Goal: Task Accomplishment & Management: Use online tool/utility

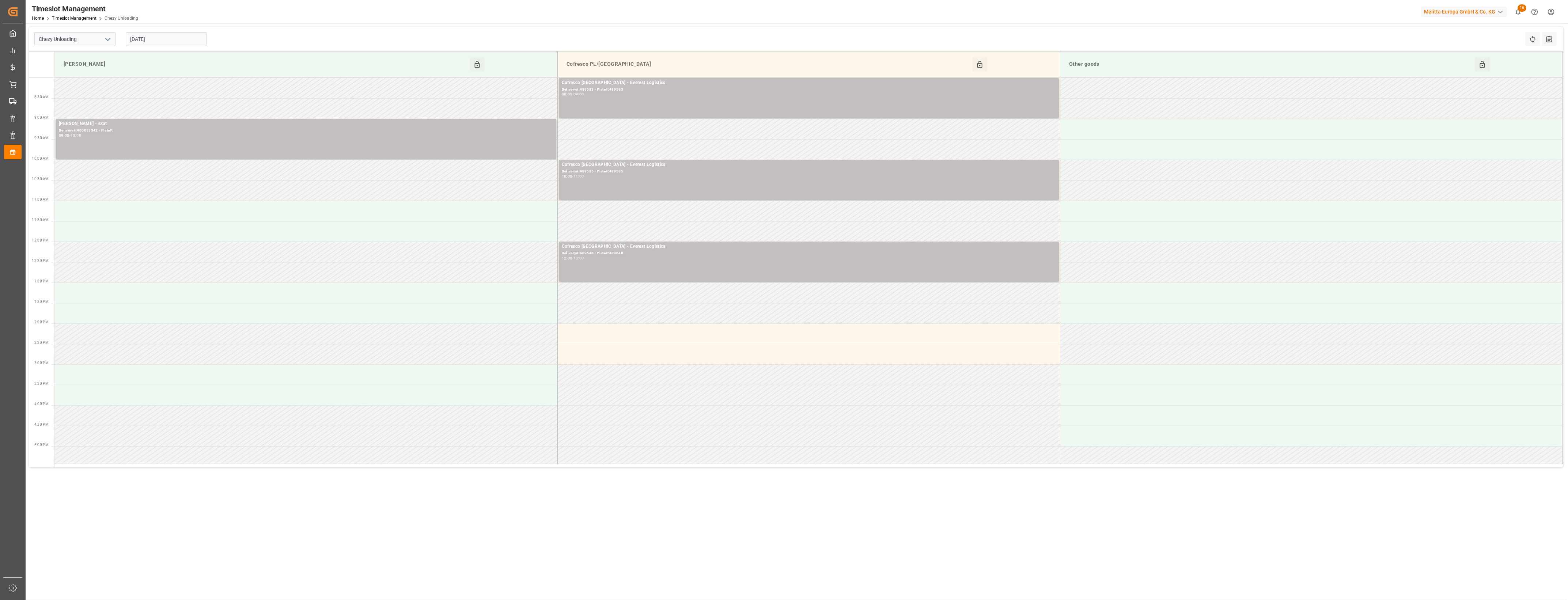
click at [188, 44] on input "[DATE]" at bounding box center [166, 39] width 81 height 14
click at [109, 41] on icon "open menu" at bounding box center [108, 40] width 9 height 9
click at [83, 54] on div "Chezy Loading" at bounding box center [75, 55] width 80 height 16
type input "Chezy Loading"
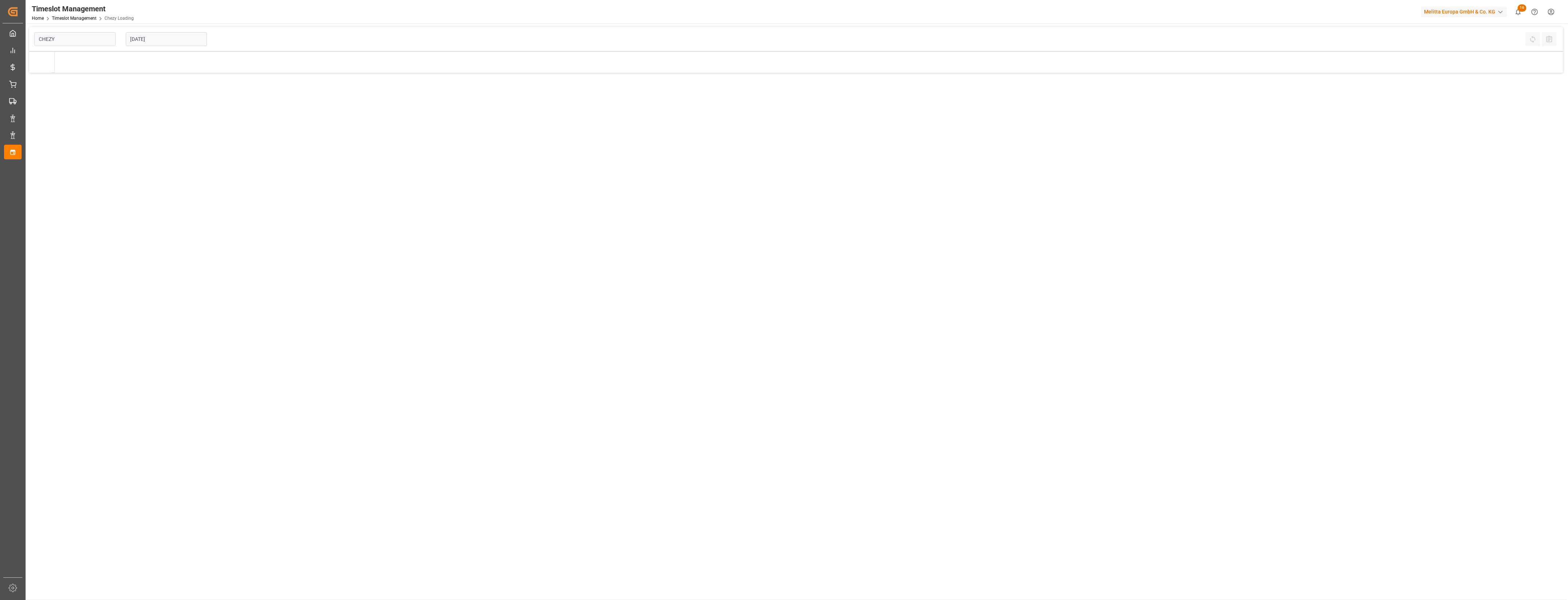
type input "Chezy Loading"
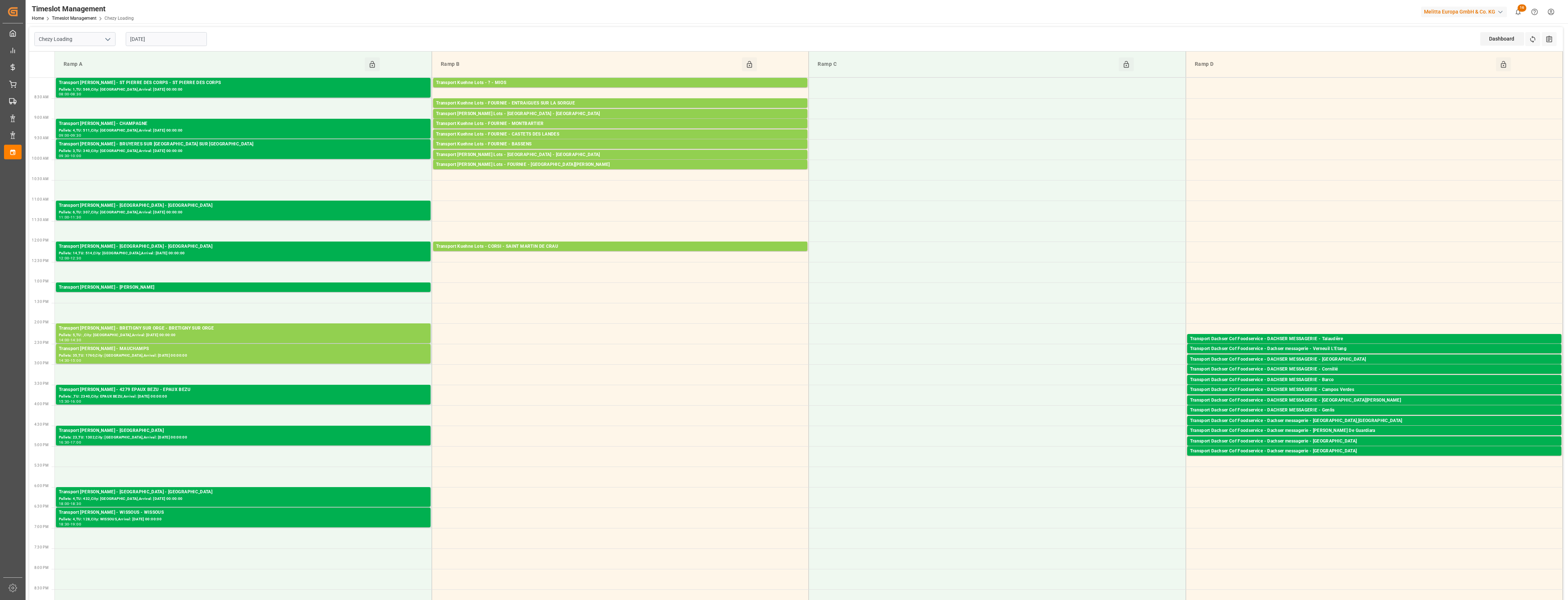
click at [164, 37] on input "[DATE]" at bounding box center [166, 39] width 81 height 14
click at [176, 83] on div "2" at bounding box center [178, 83] width 9 height 9
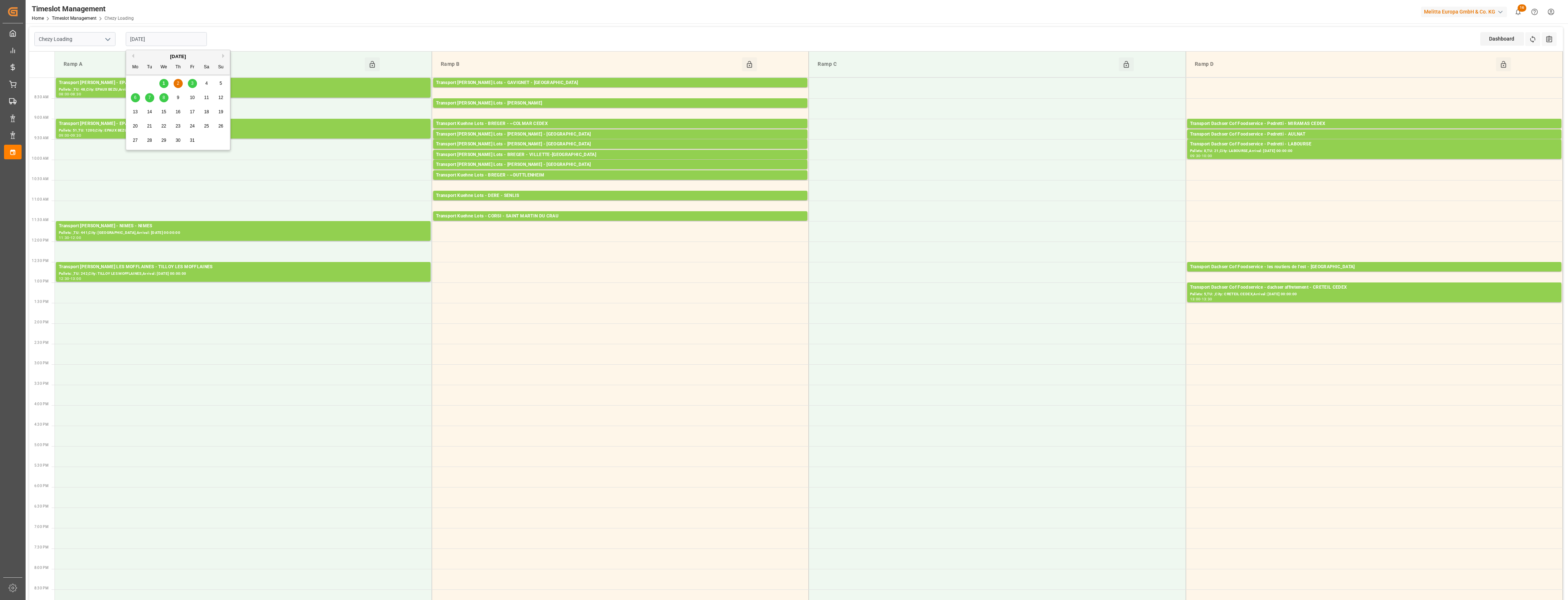
click at [178, 41] on input "[DATE]" at bounding box center [166, 39] width 81 height 14
click at [190, 85] on div "3" at bounding box center [192, 83] width 9 height 9
type input "[DATE]"
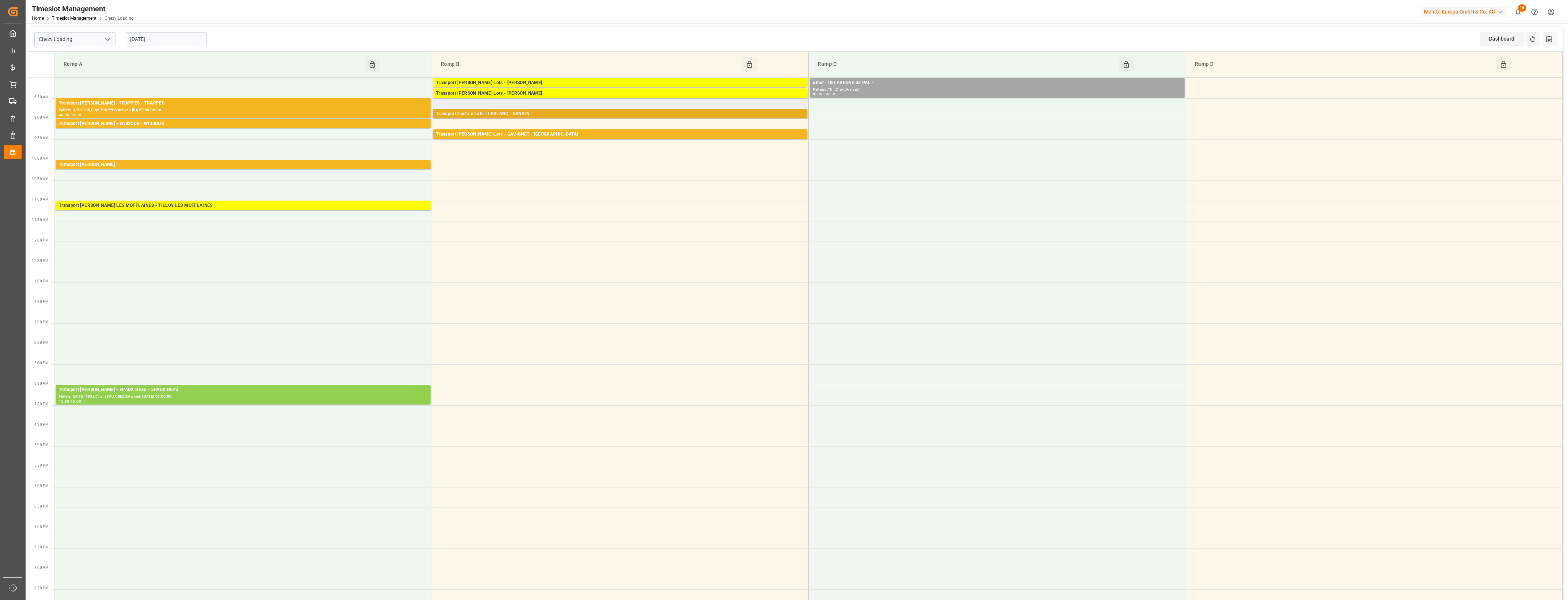
click at [539, 119] on div "Transport [PERSON_NAME] Lots - [PERSON_NAME] - DENAIN Pallets: ,TU: 542,City: […" at bounding box center [620, 114] width 376 height 10
click at [849, 138] on button "Open" at bounding box center [849, 136] width 51 height 9
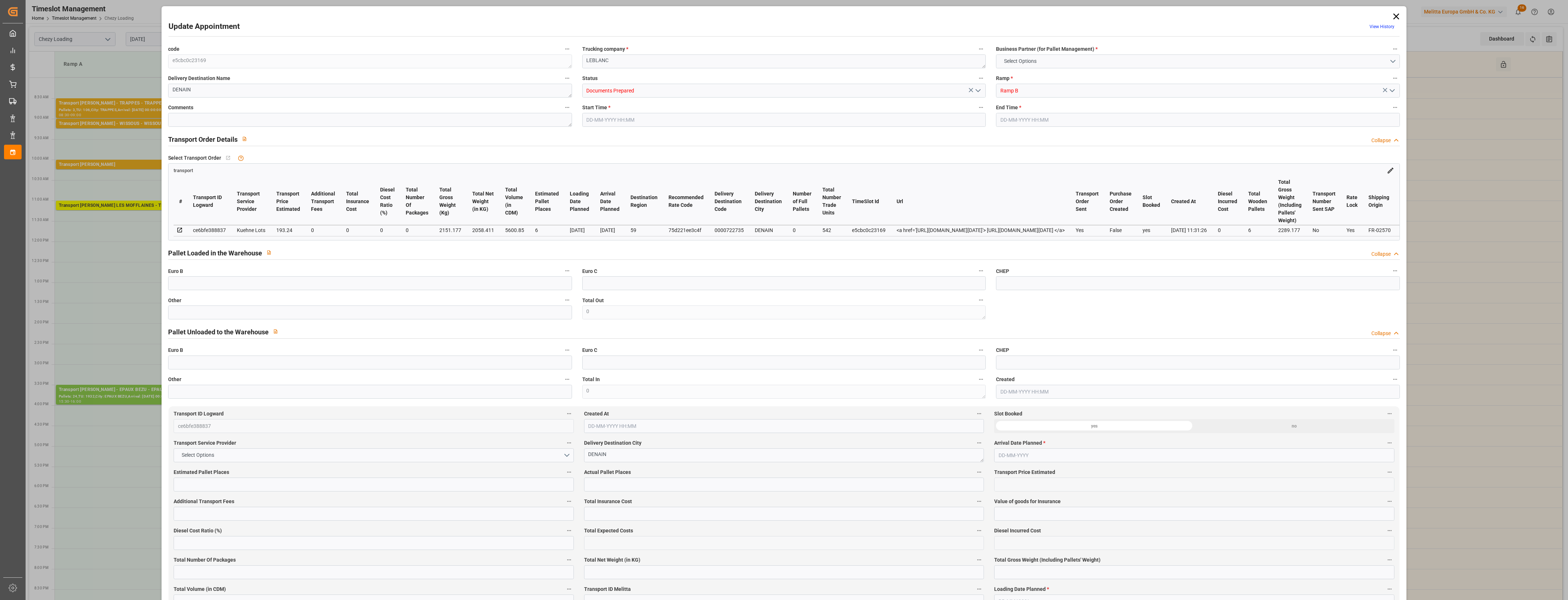
type input "6"
type input "193.24"
type input "0"
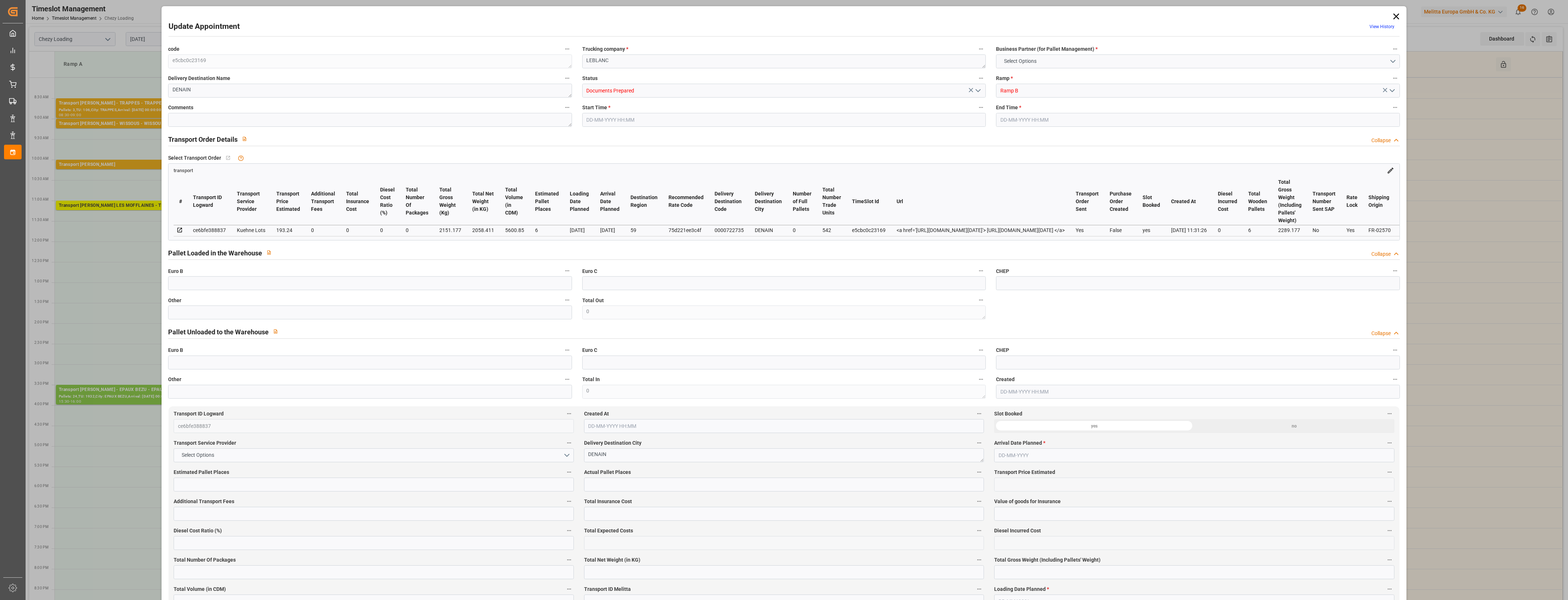
type input "193.24"
type input "0"
type input "2058.411"
type input "2289.177"
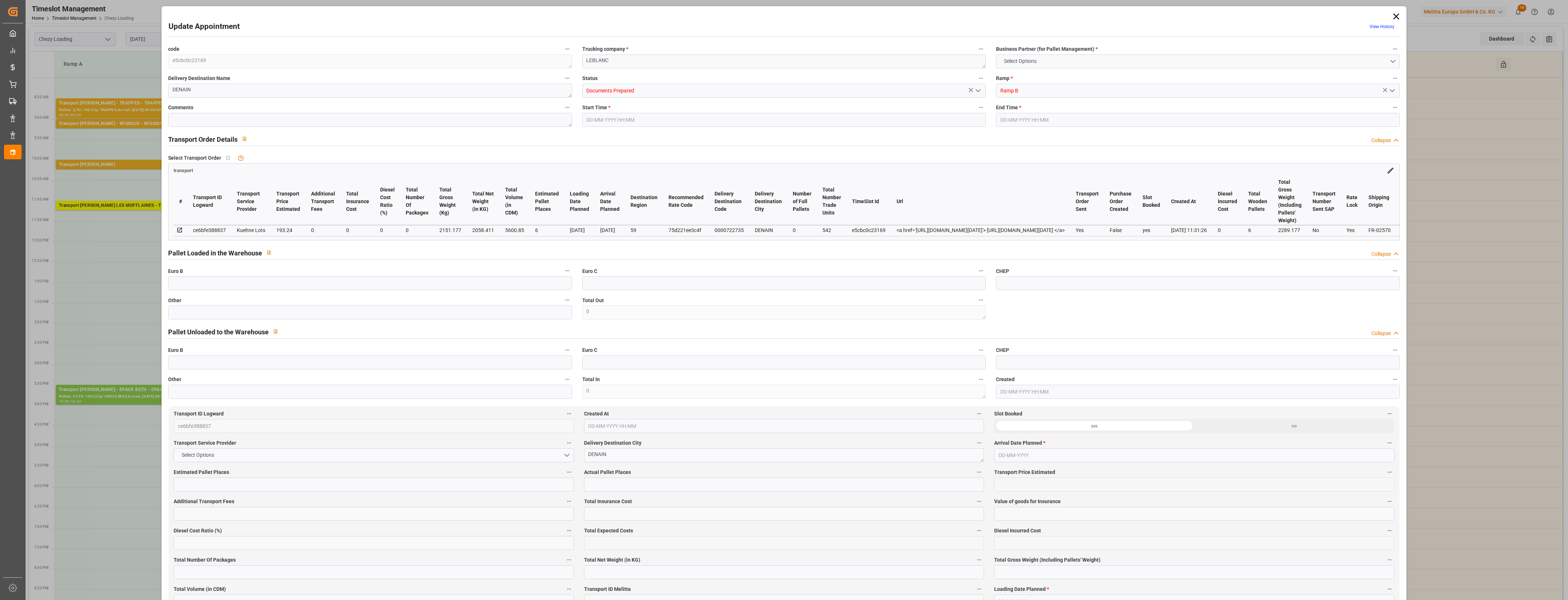
type input "5600.85"
type input "59"
type input "0"
type input "542"
type input "6"
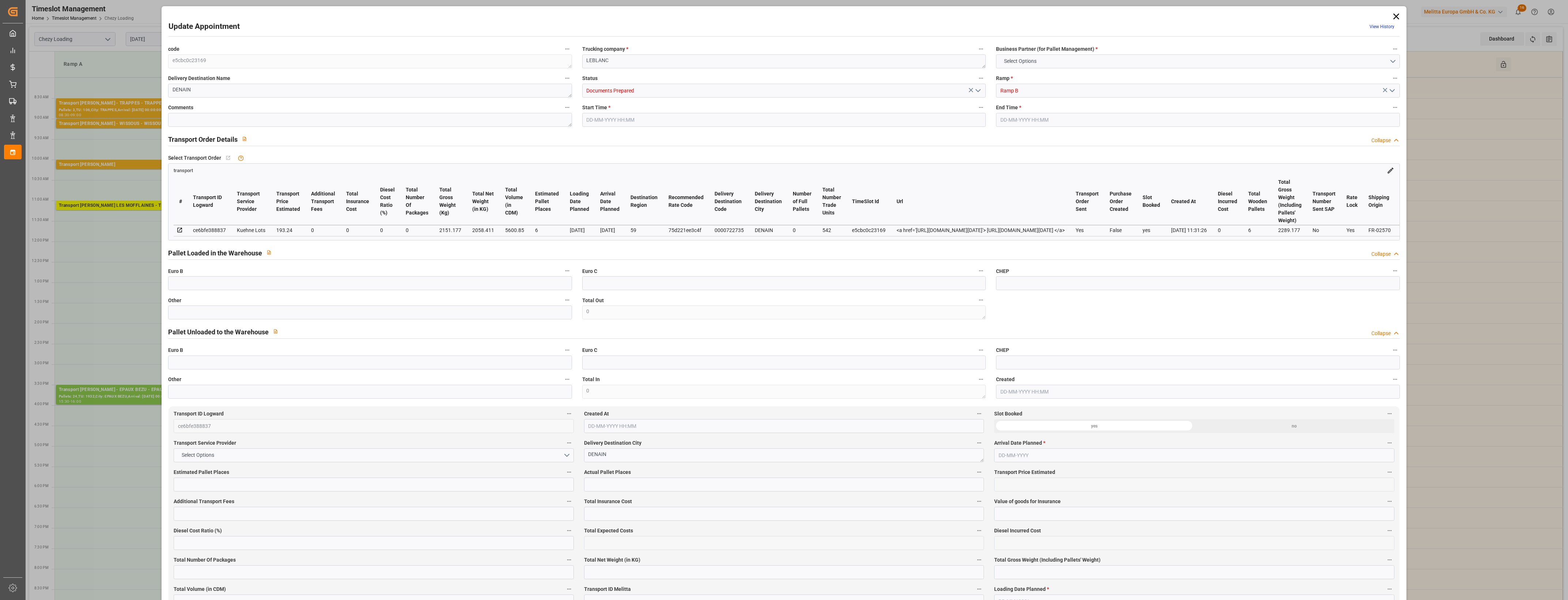
type input "101"
type input "2151.177"
type input "0"
type input "4710.8598"
type input "0"
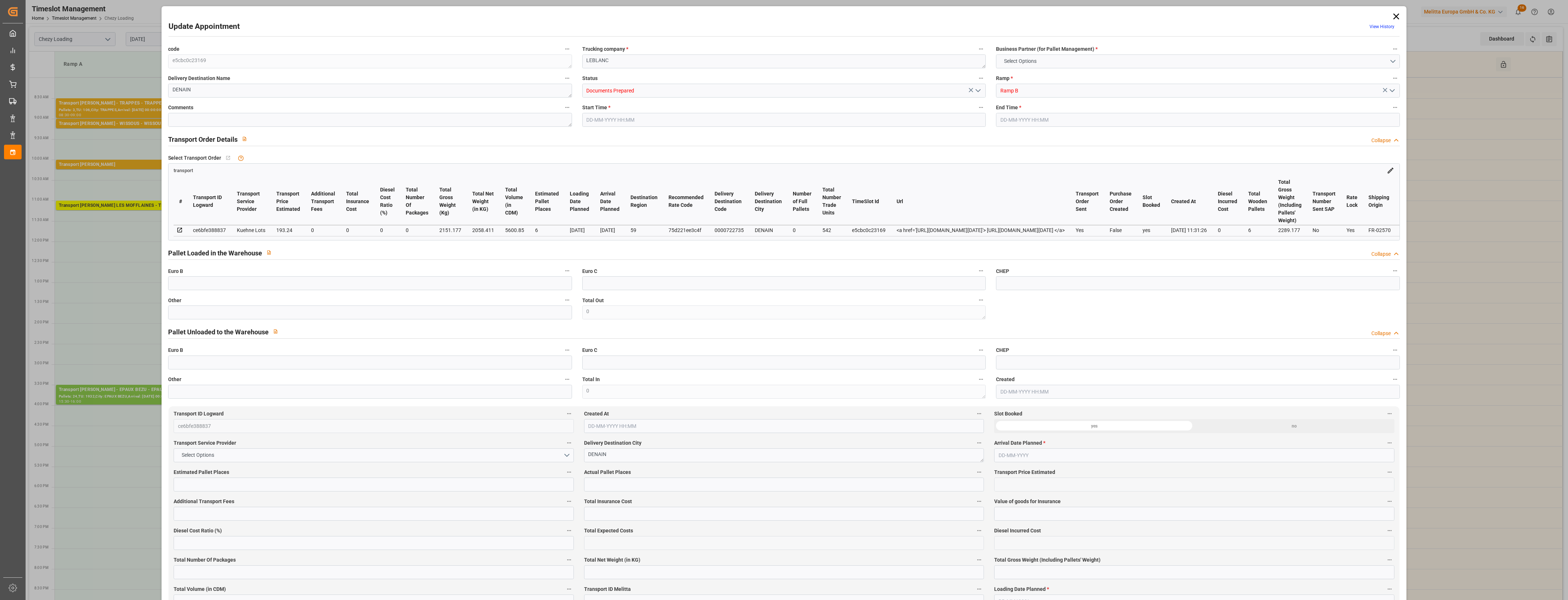
type input "0"
type input "21"
type input "35"
type input "[DATE] 08:45"
type input "[DATE] 09:00"
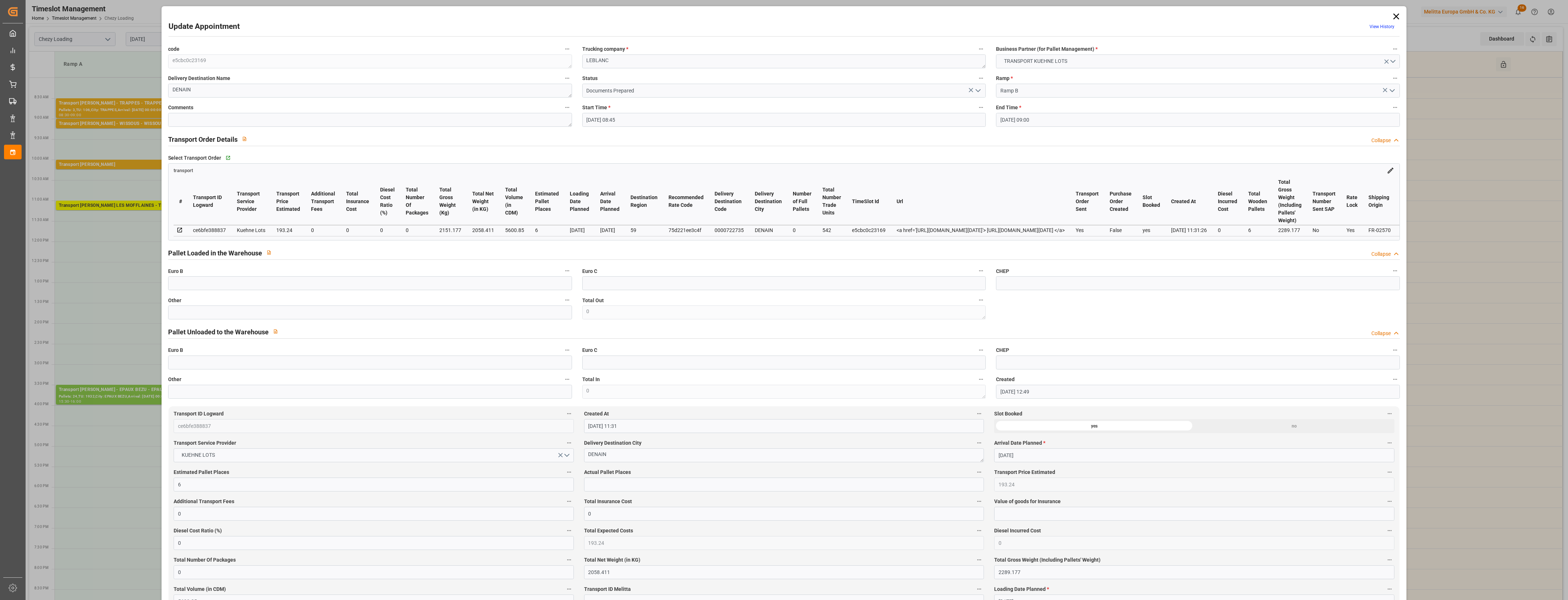
type input "[DATE] 12:49"
type input "[DATE] 11:31"
type input "[DATE]"
click at [979, 89] on icon "open menu" at bounding box center [978, 91] width 9 height 9
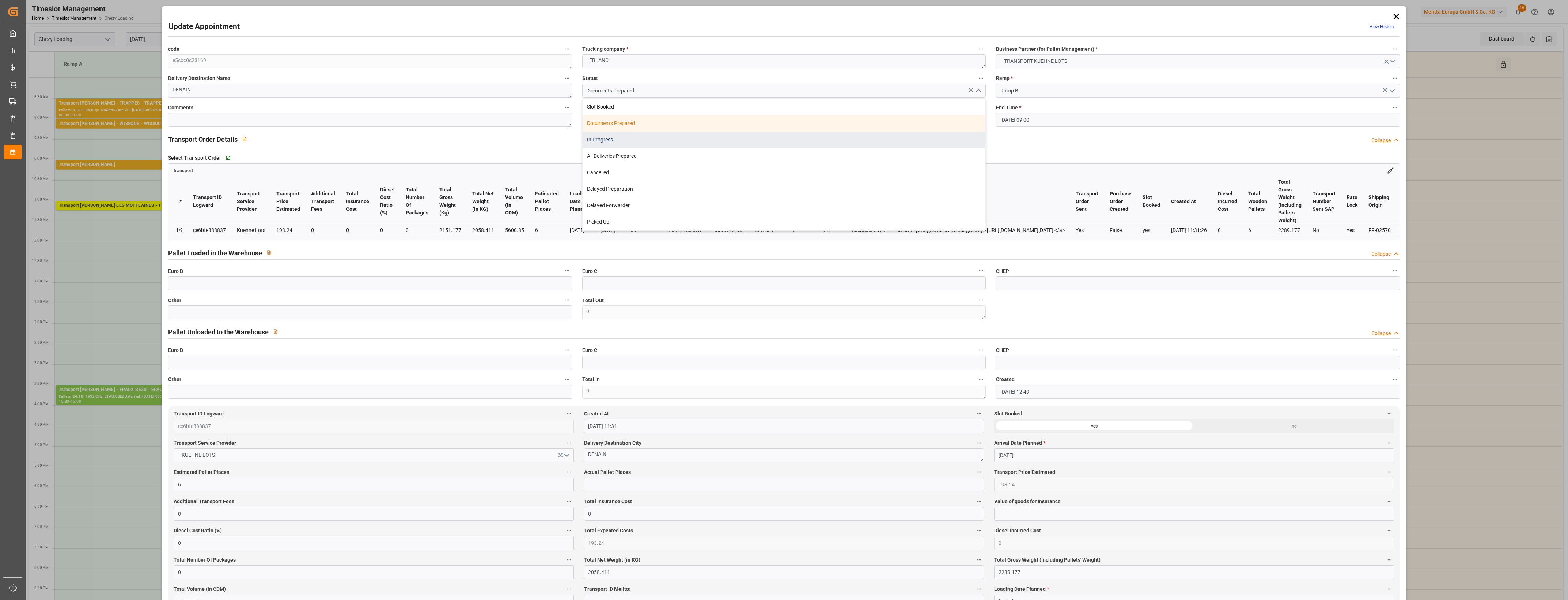
click at [611, 142] on div "In Progress" at bounding box center [784, 139] width 403 height 16
type input "In Progress"
